Goal: Use online tool/utility: Utilize a website feature to perform a specific function

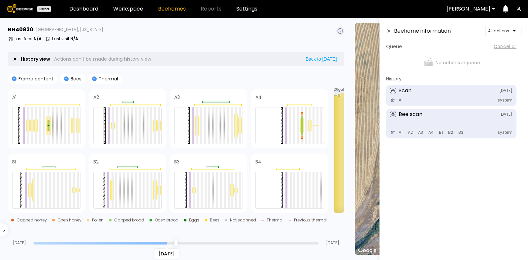
click at [165, 244] on input "range" at bounding box center [175, 243] width 285 height 3
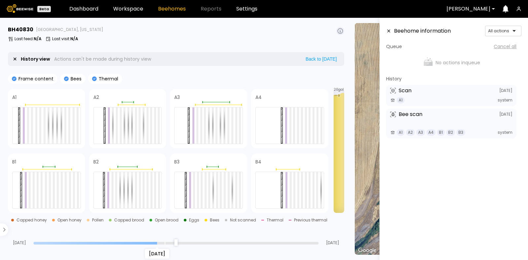
click at [160, 243] on input "range" at bounding box center [175, 243] width 285 height 3
type input "**"
click at [37, 242] on input "range" at bounding box center [175, 243] width 285 height 3
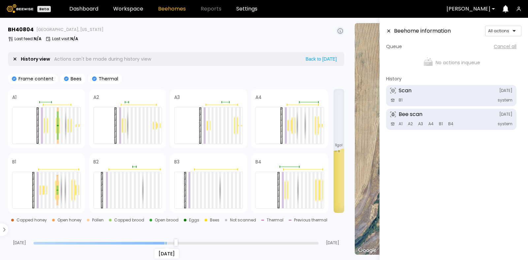
click at [165, 243] on input "range" at bounding box center [175, 243] width 285 height 3
click at [162, 242] on input "range" at bounding box center [175, 243] width 285 height 3
click at [96, 243] on input "range" at bounding box center [175, 243] width 285 height 3
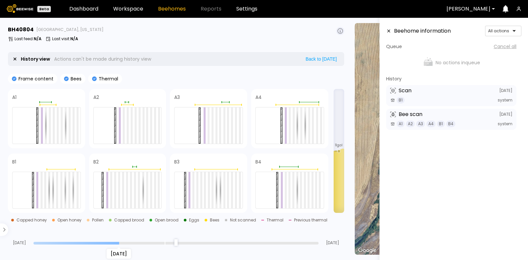
click at [115, 243] on input "range" at bounding box center [175, 243] width 285 height 3
click at [145, 243] on input "range" at bounding box center [175, 243] width 285 height 3
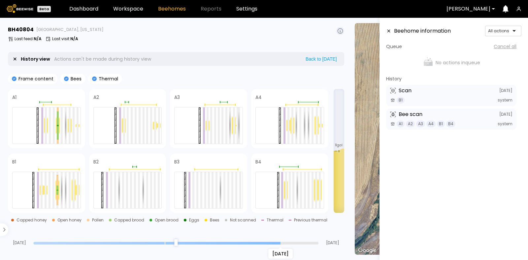
click at [274, 243] on input "range" at bounding box center [175, 243] width 285 height 3
click at [241, 244] on input "range" at bounding box center [175, 243] width 285 height 3
click at [219, 243] on input "range" at bounding box center [175, 243] width 285 height 3
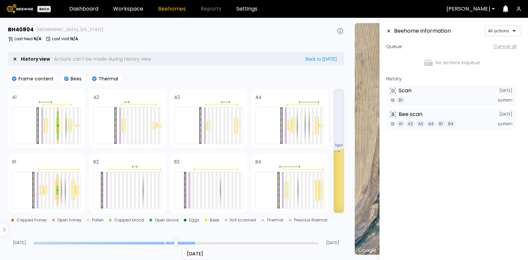
click at [198, 243] on input "range" at bounding box center [175, 243] width 285 height 3
click at [167, 240] on div "Aug 10 Aug 27 Sep 09" at bounding box center [176, 237] width 336 height 18
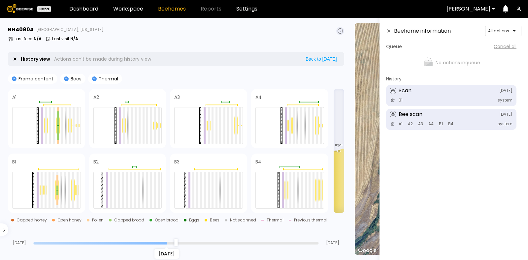
type input "**"
click at [170, 243] on input "range" at bounding box center [175, 243] width 285 height 3
